Goal: Navigation & Orientation: Find specific page/section

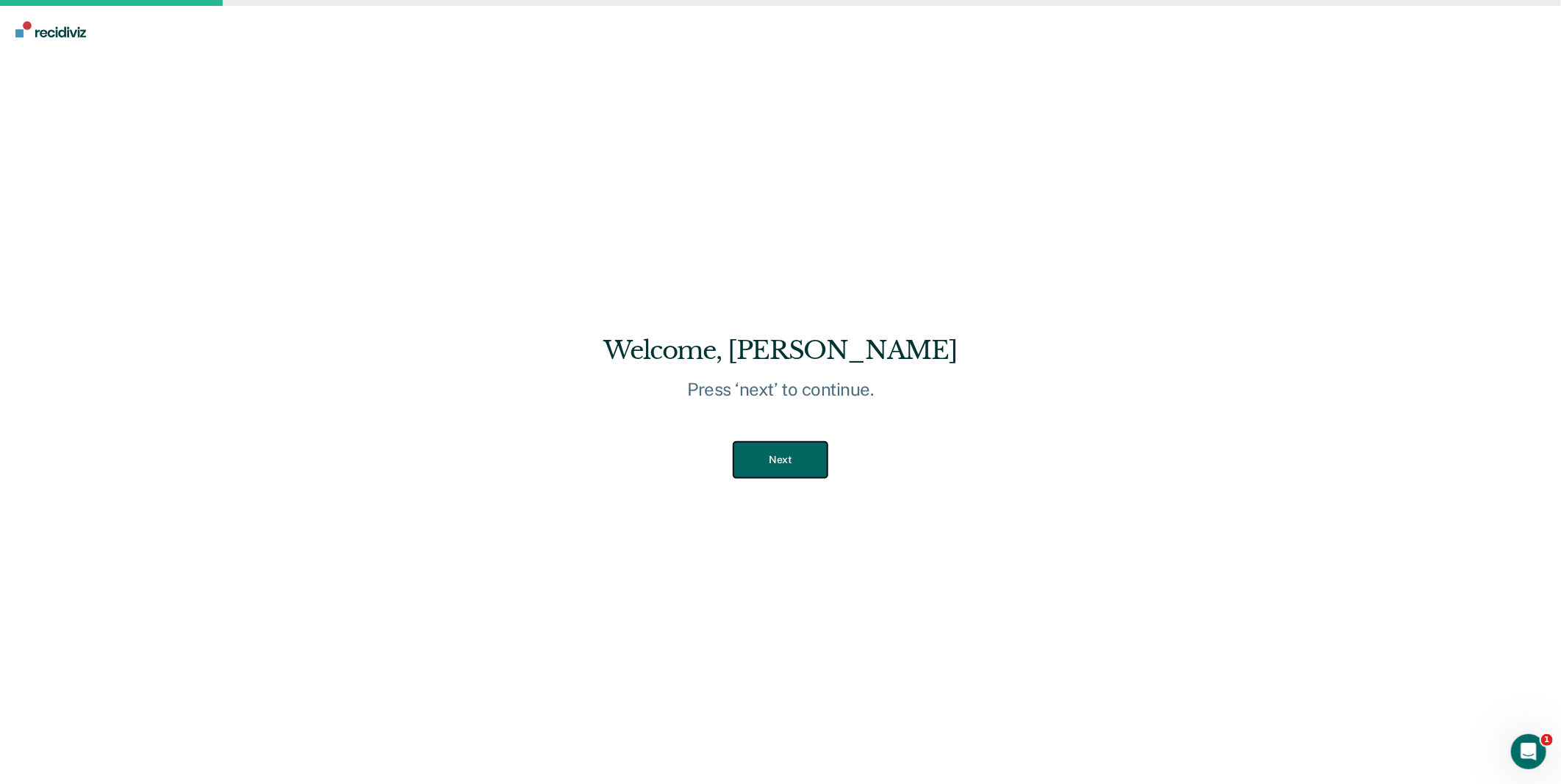
click at [790, 468] on button "Next" at bounding box center [780, 460] width 94 height 36
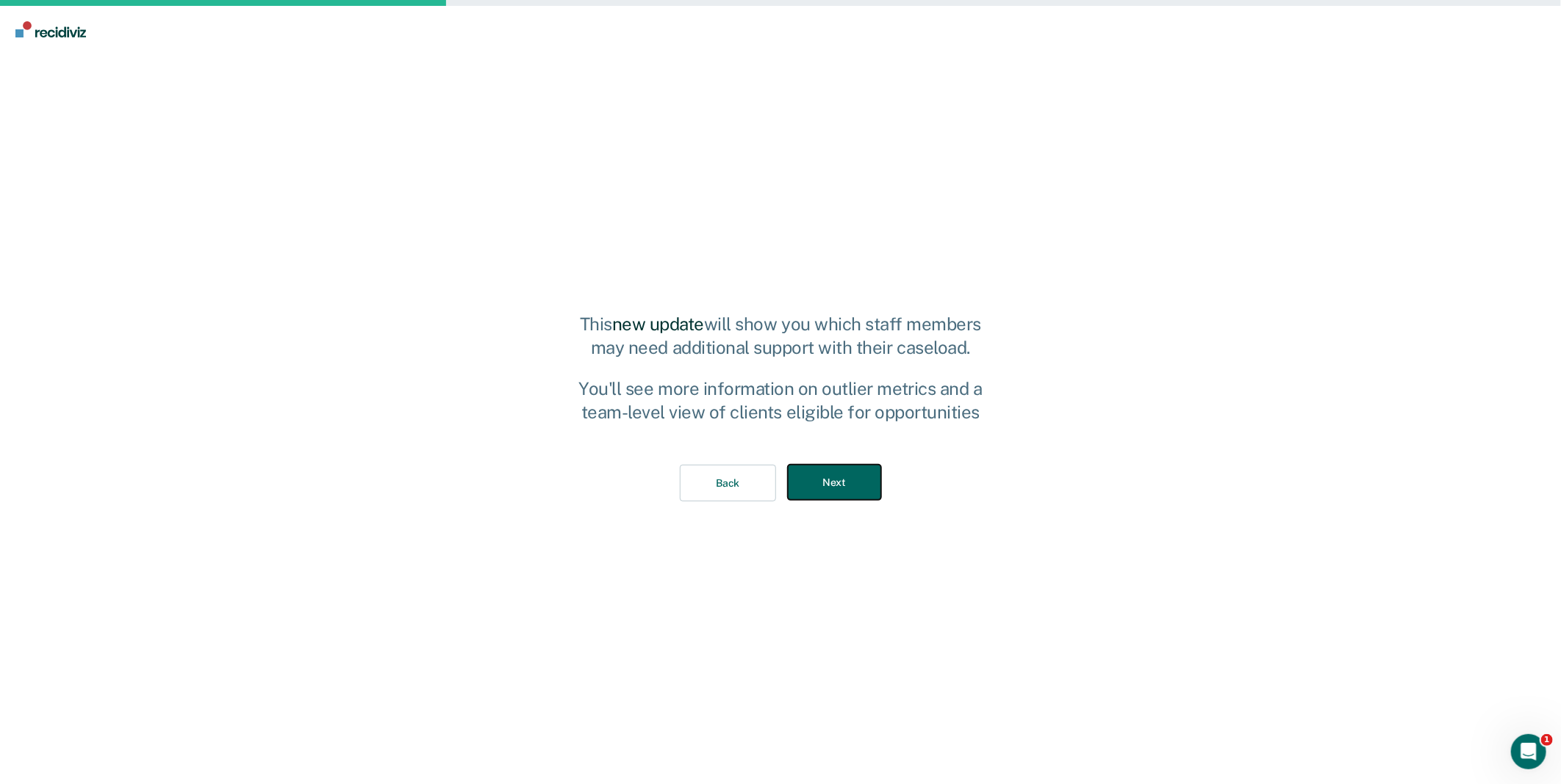
click at [814, 474] on button "Next" at bounding box center [834, 482] width 94 height 36
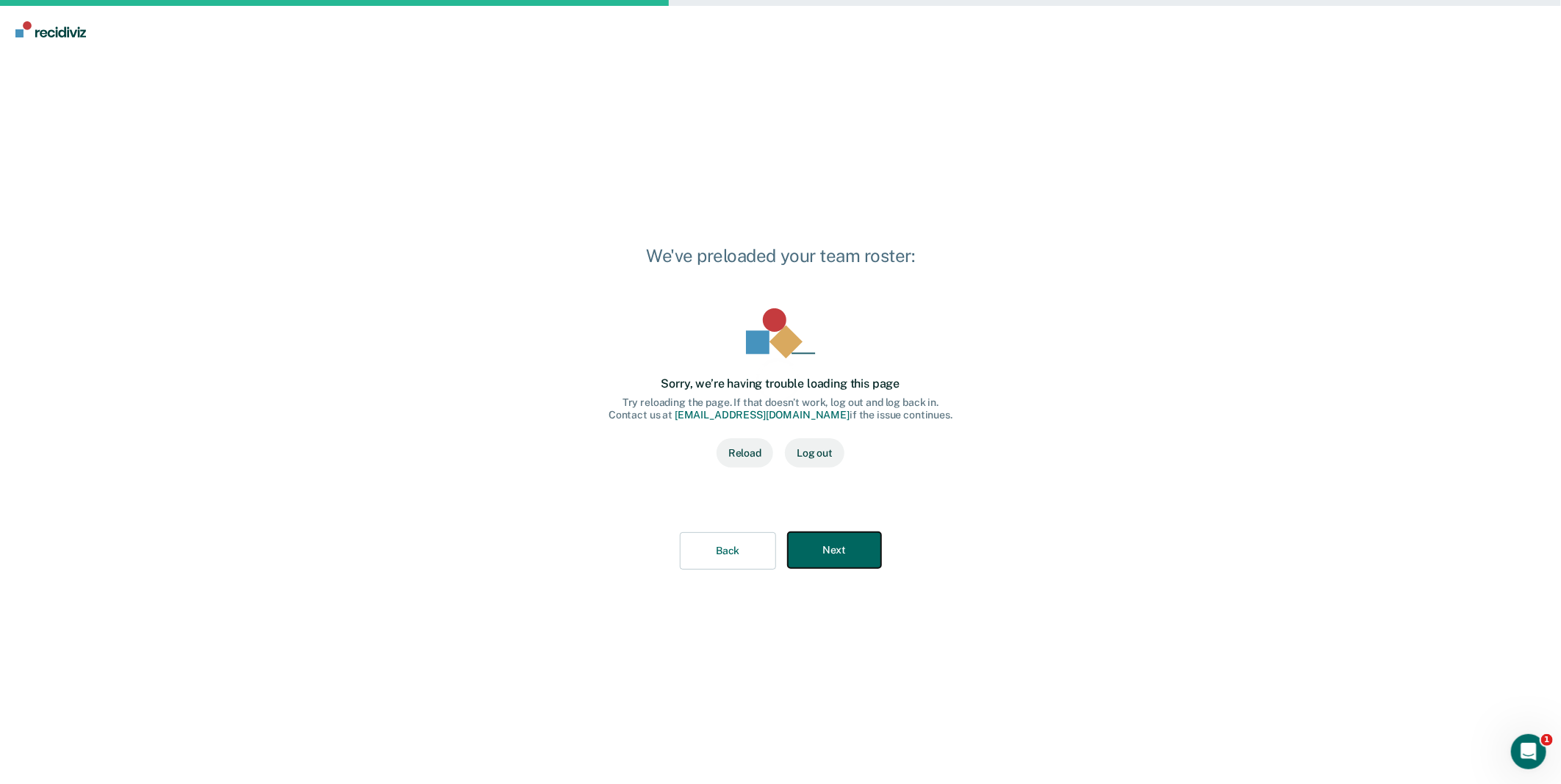
click at [850, 537] on button "Next" at bounding box center [834, 550] width 94 height 36
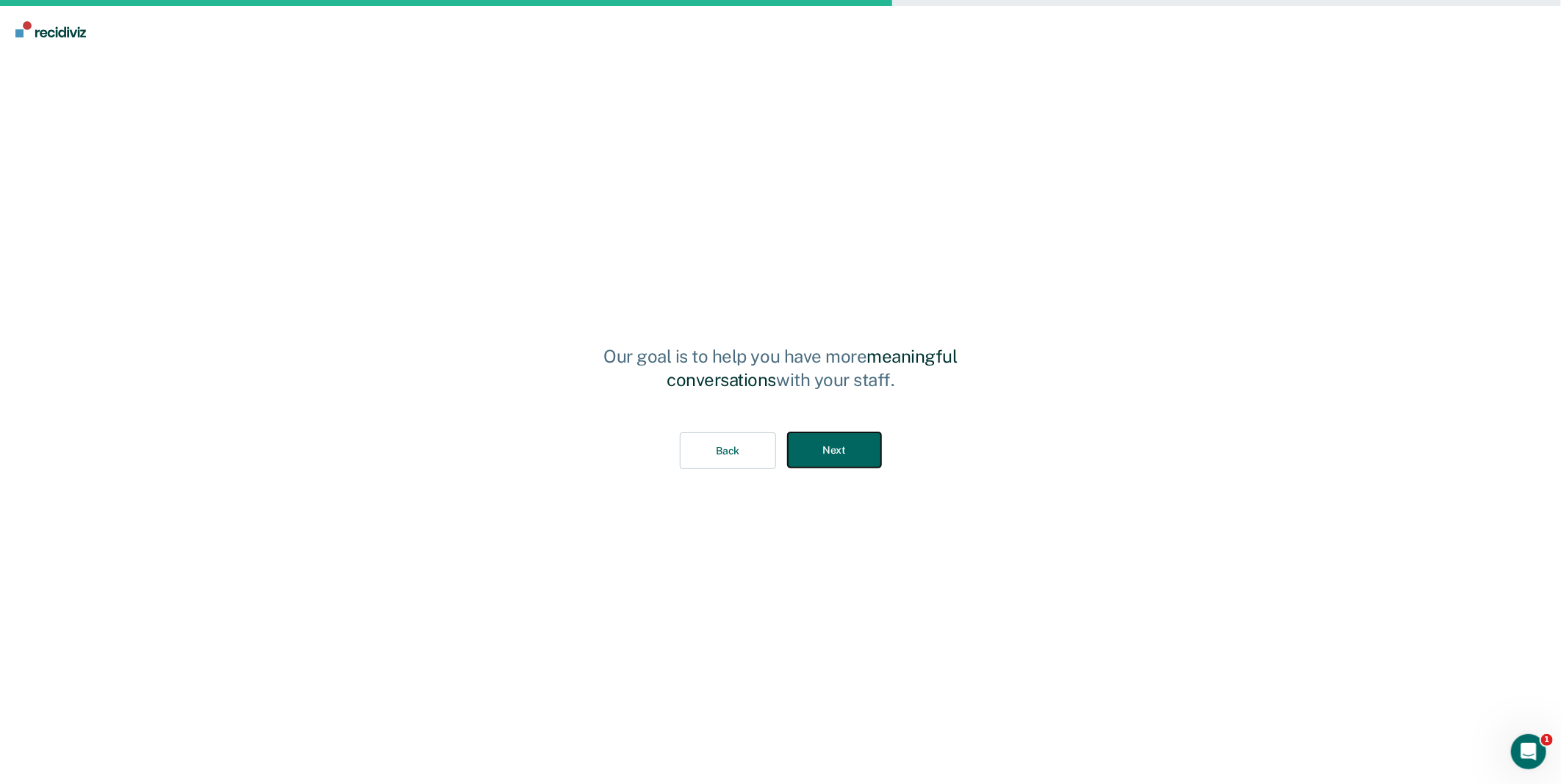
click at [848, 455] on button "Next" at bounding box center [834, 450] width 94 height 36
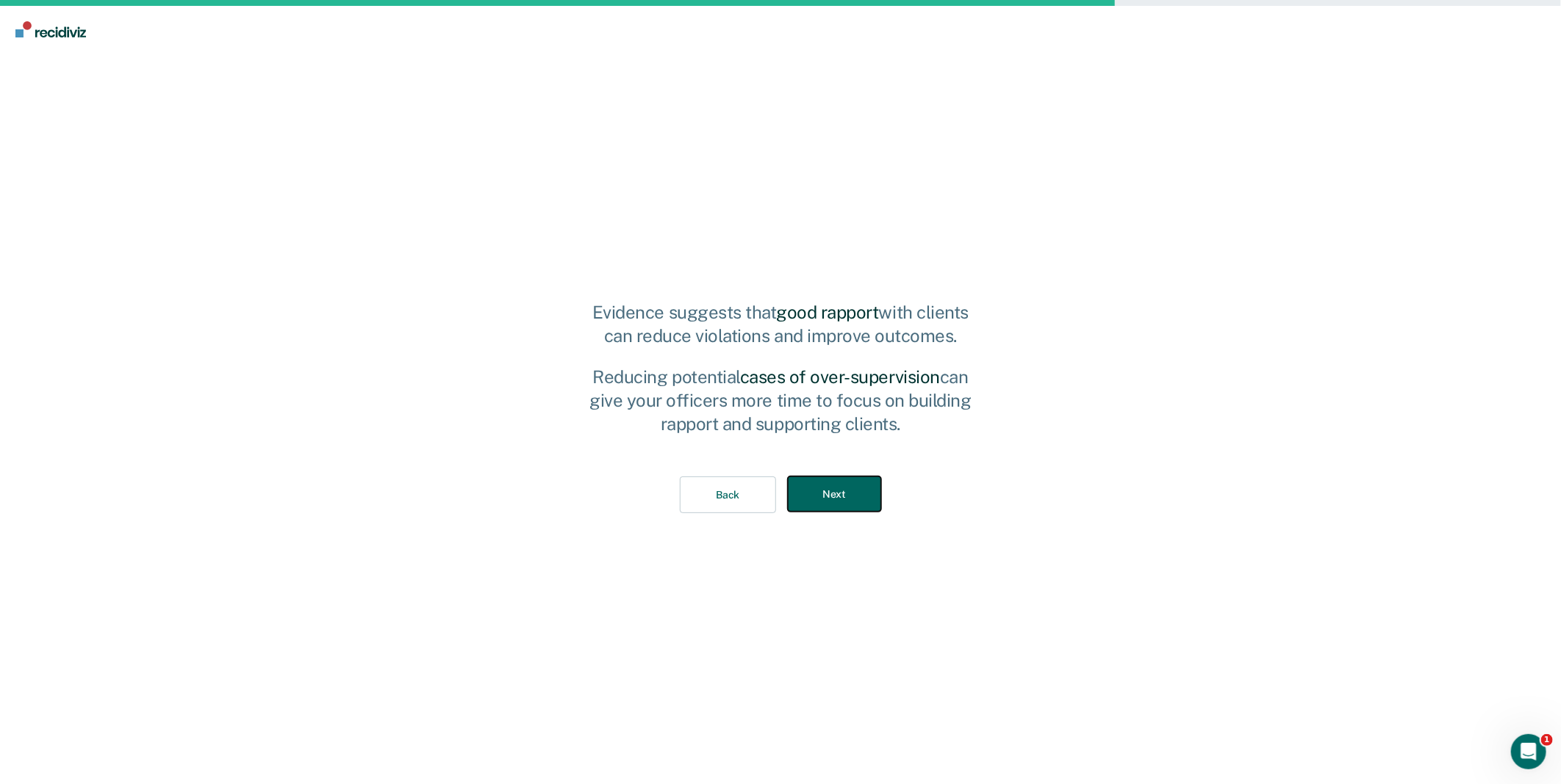
click at [847, 482] on button "Next" at bounding box center [834, 494] width 94 height 36
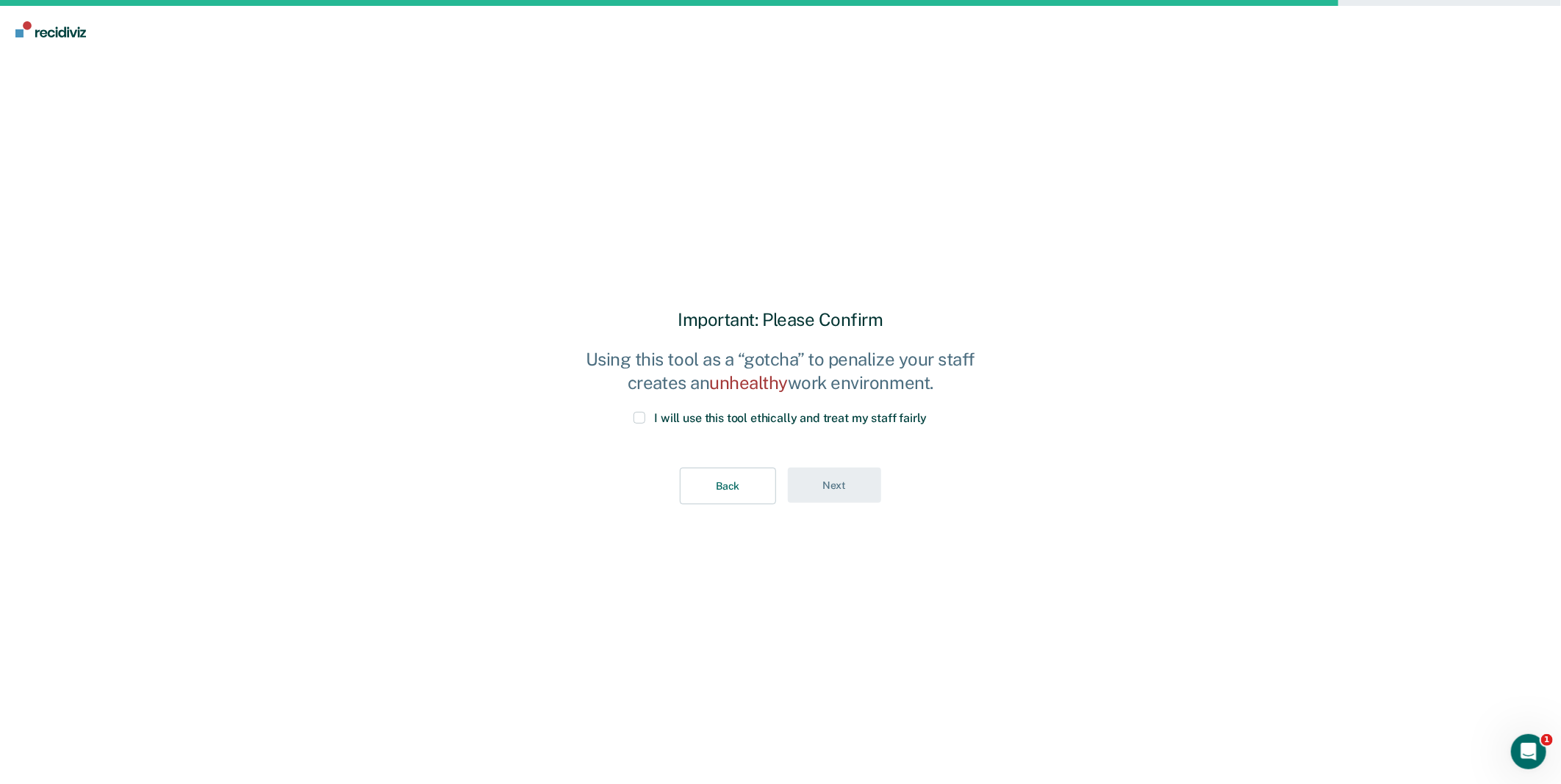
click at [652, 427] on div "I will use this tool ethically and treat my staff fairly" at bounding box center [781, 427] width 408 height 31
click at [645, 420] on span at bounding box center [638, 417] width 11 height 11
click at [927, 412] on input "I will use this tool ethically and treat my staff fairly" at bounding box center [927, 412] width 0 height 0
click at [828, 493] on button "Next" at bounding box center [834, 485] width 94 height 36
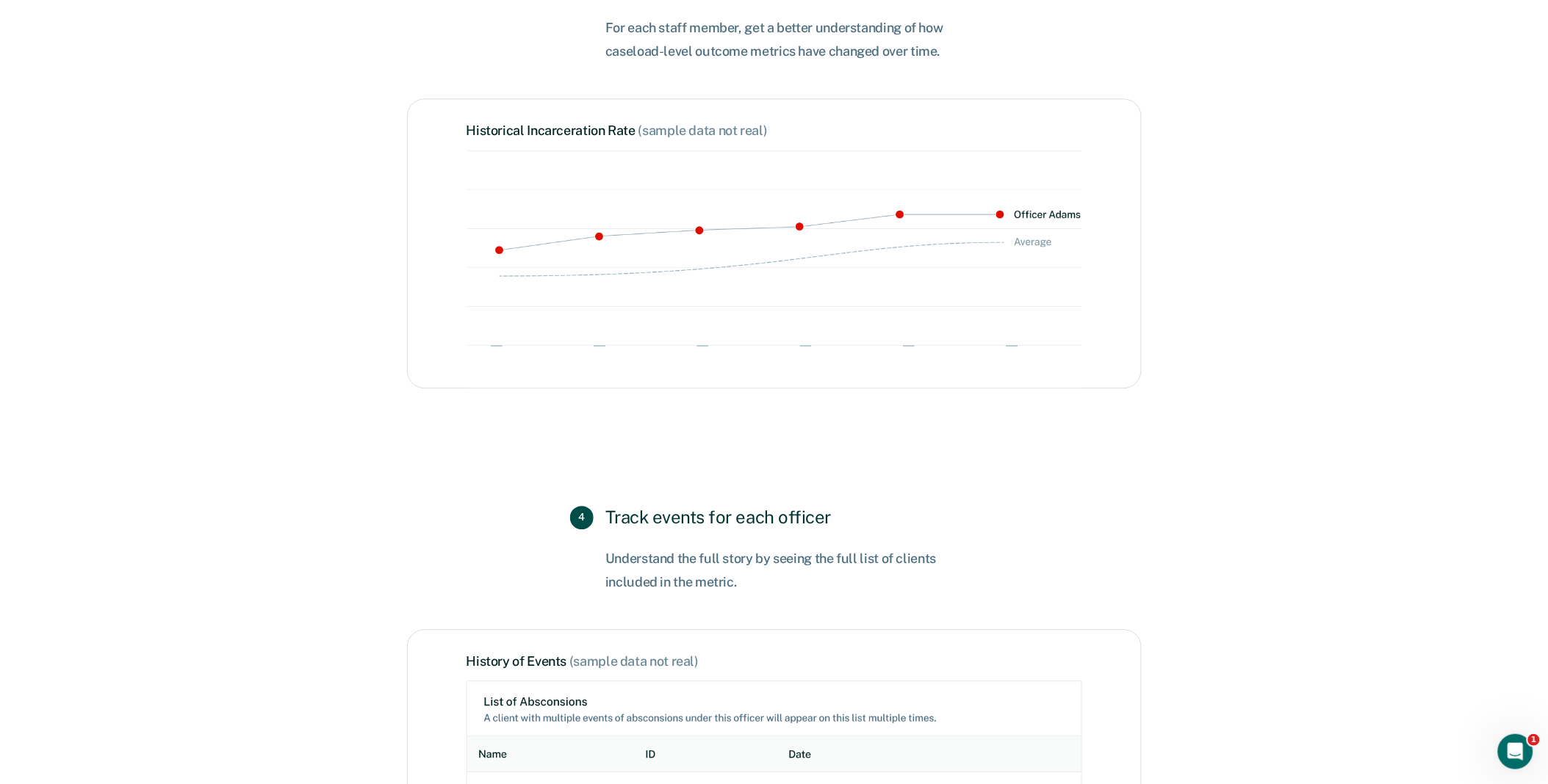
scroll to position [1713, 0]
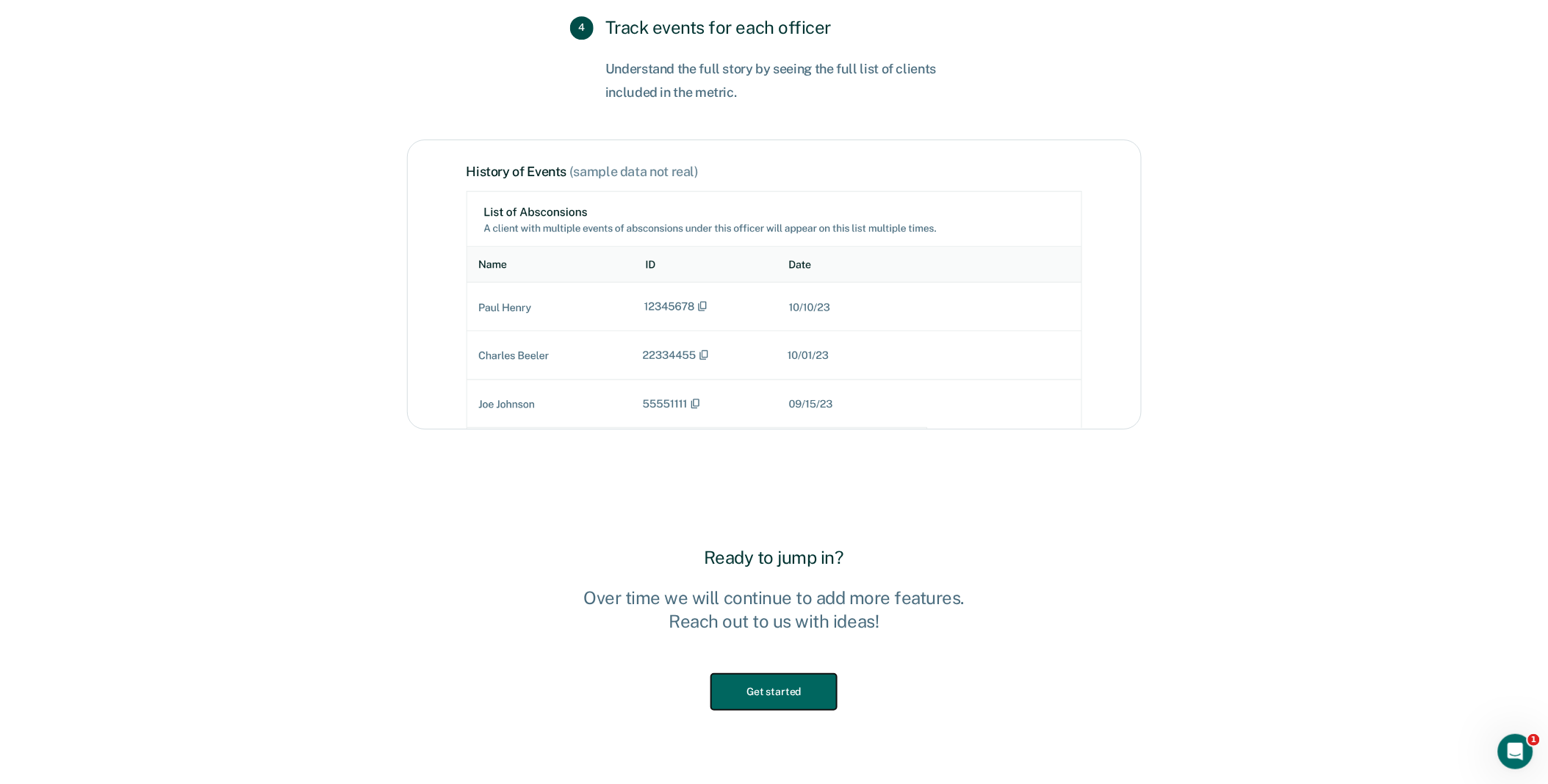
click at [816, 679] on button "Get started" at bounding box center [773, 691] width 125 height 36
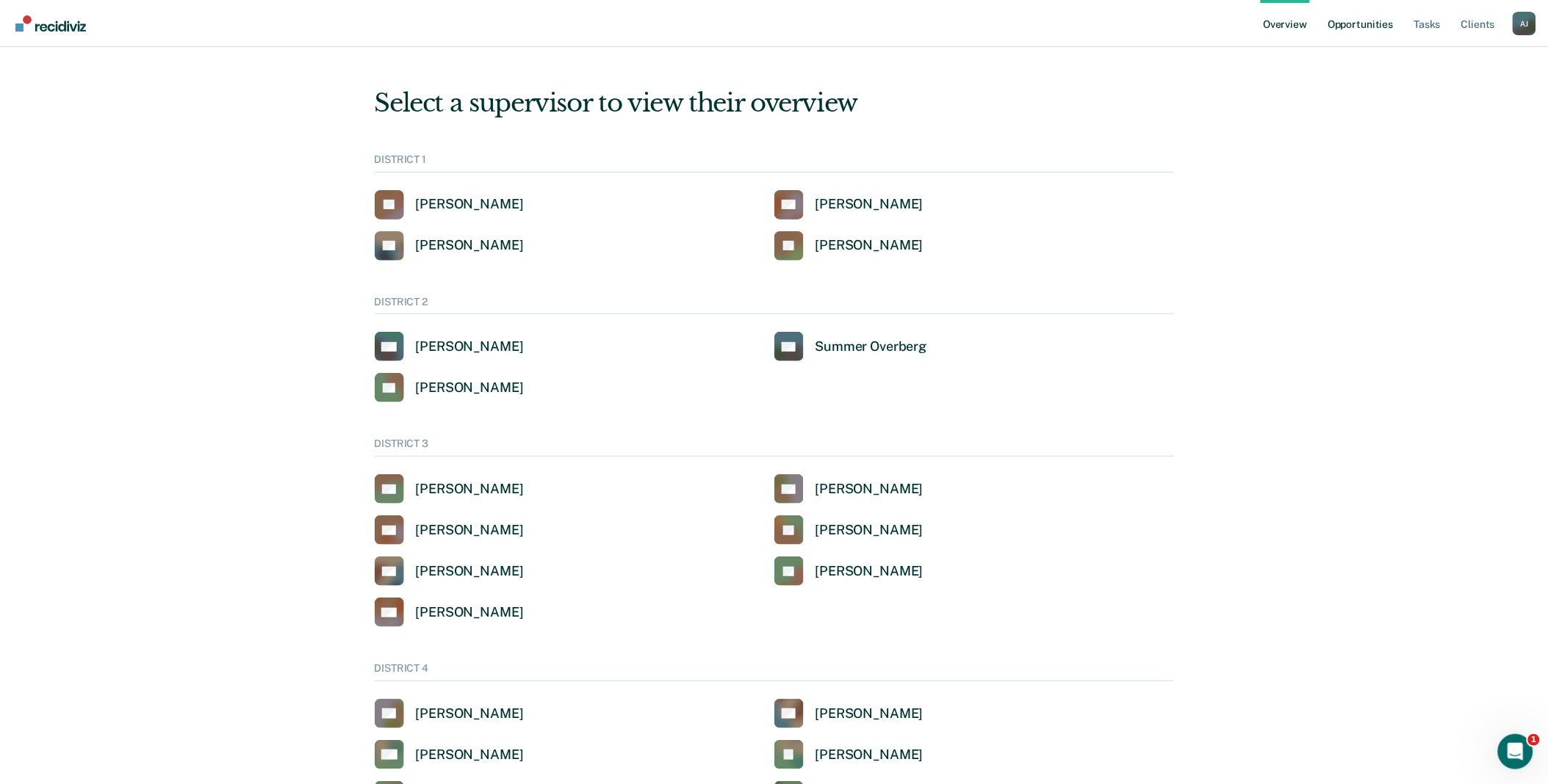
click at [1360, 21] on link "Opportunities" at bounding box center [1361, 24] width 72 height 47
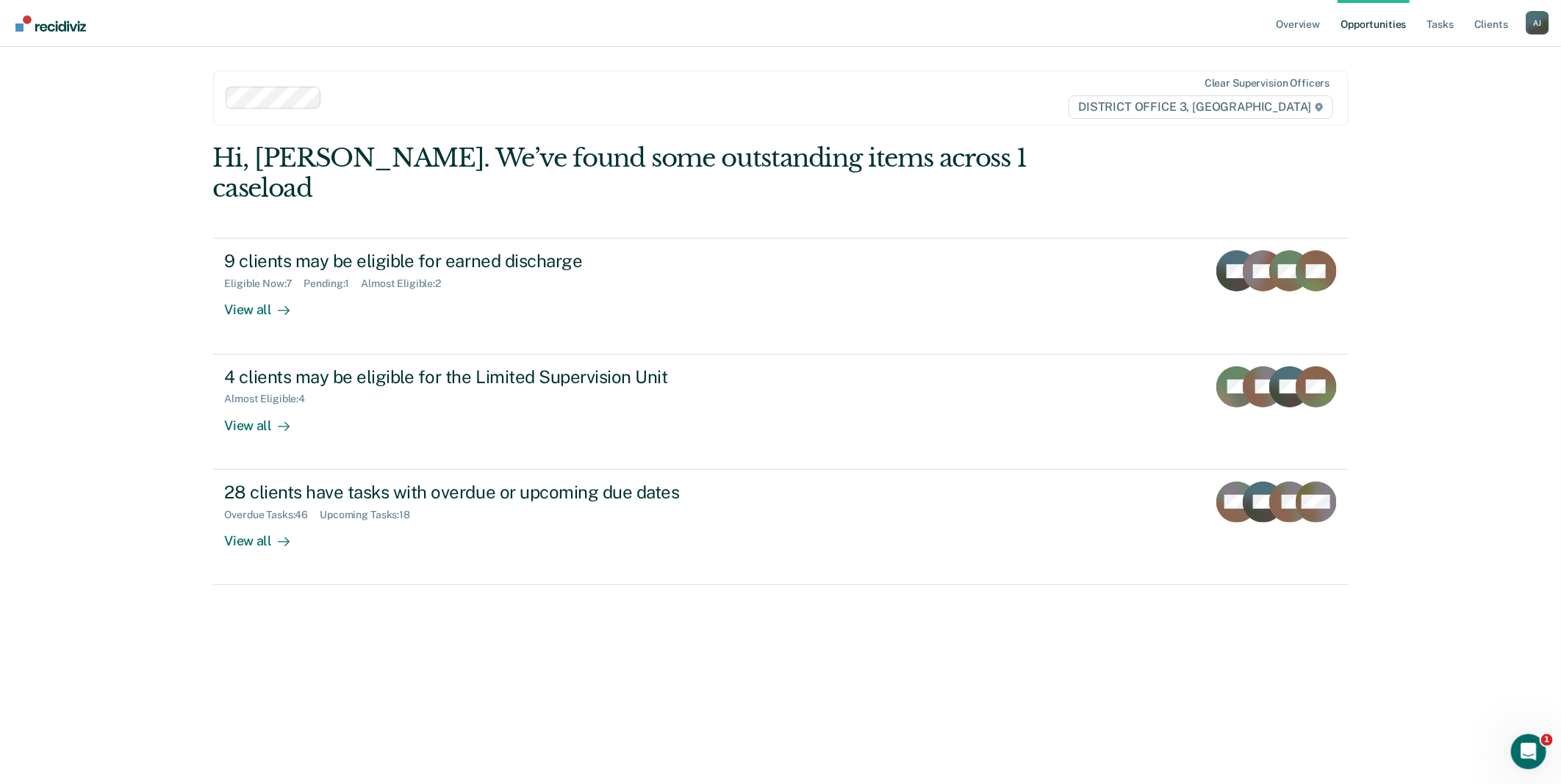
click at [1537, 25] on div "A J" at bounding box center [1537, 23] width 24 height 24
click at [1470, 96] on link "Go to Operations" at bounding box center [1477, 96] width 118 height 12
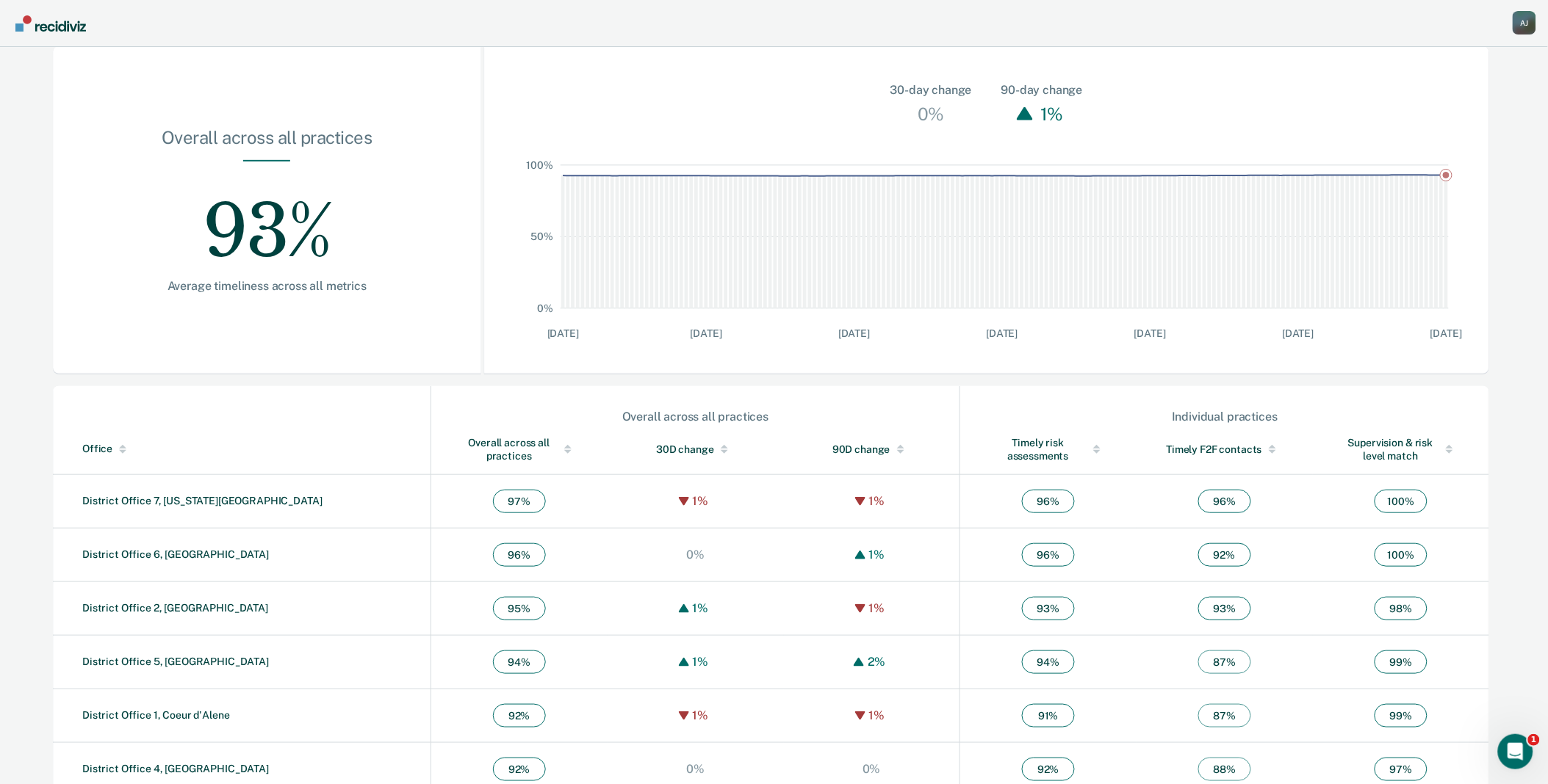
scroll to position [239, 0]
